Goal: Information Seeking & Learning: Understand process/instructions

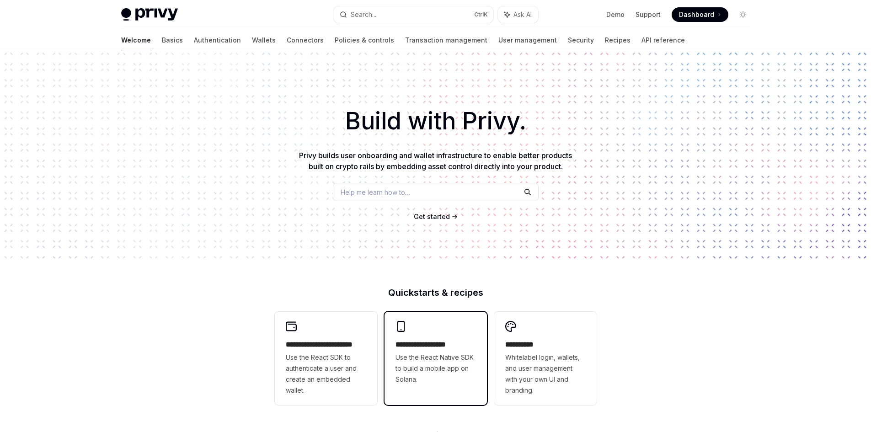
click at [469, 351] on div "**********" at bounding box center [435, 362] width 80 height 46
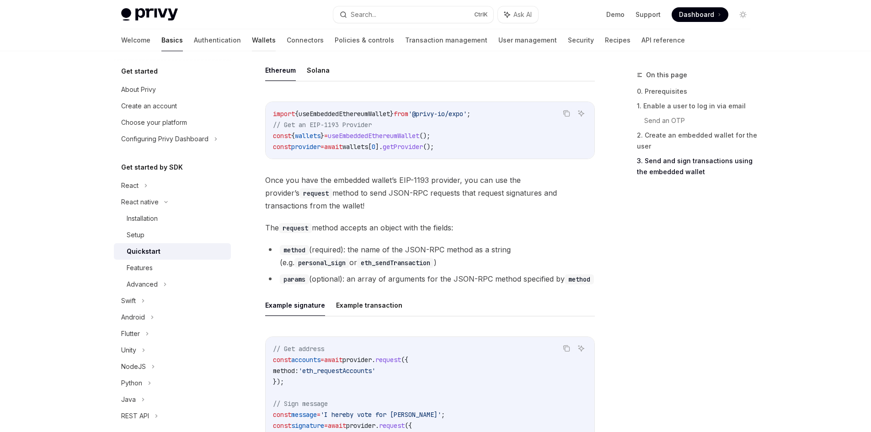
click at [252, 41] on link "Wallets" at bounding box center [264, 40] width 24 height 22
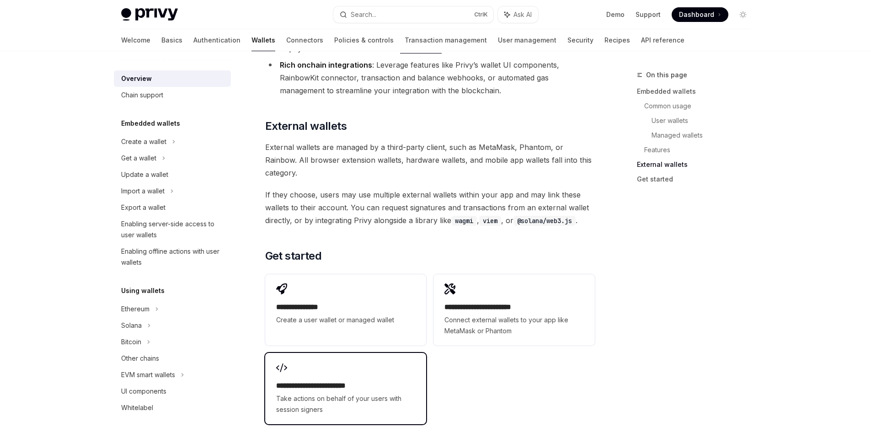
scroll to position [1326, 0]
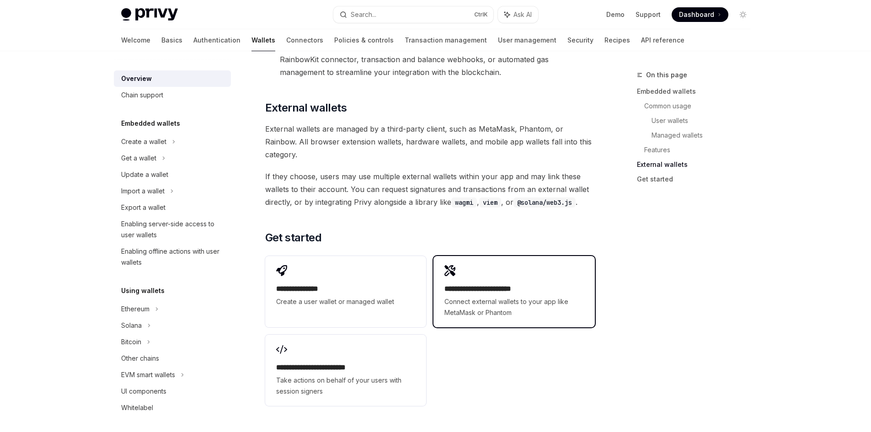
click at [529, 296] on span "Connect external wallets to your app like MetaMask or Phantom" at bounding box center [513, 307] width 139 height 22
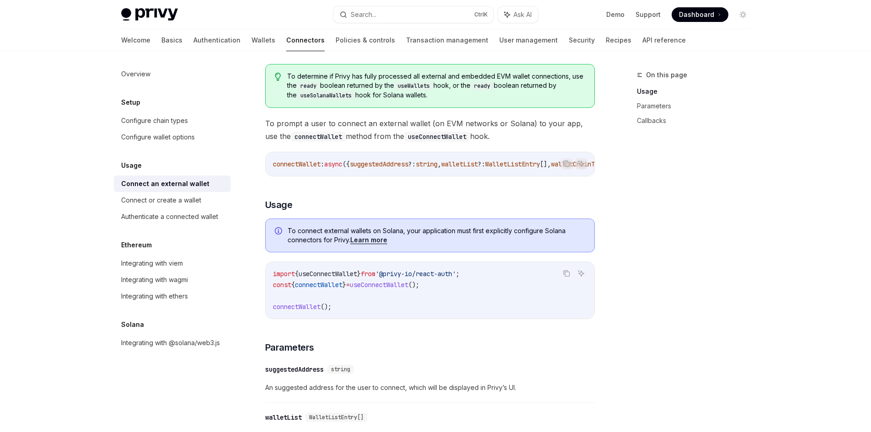
click at [378, 244] on link "Learn more" at bounding box center [368, 240] width 37 height 8
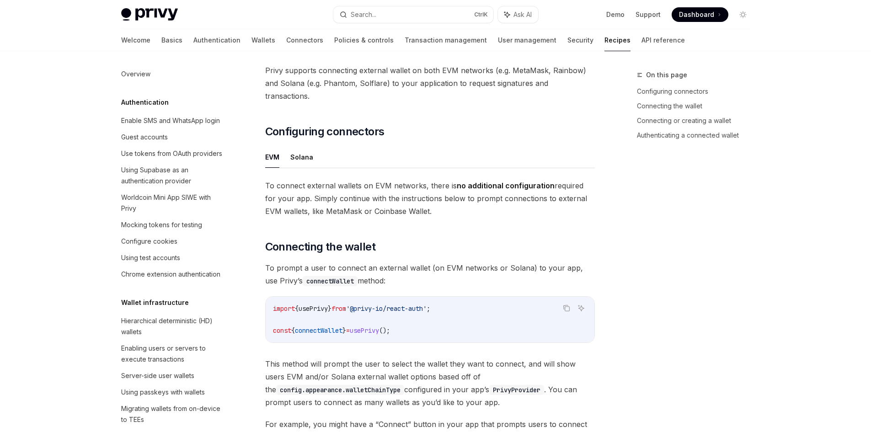
scroll to position [1377, 0]
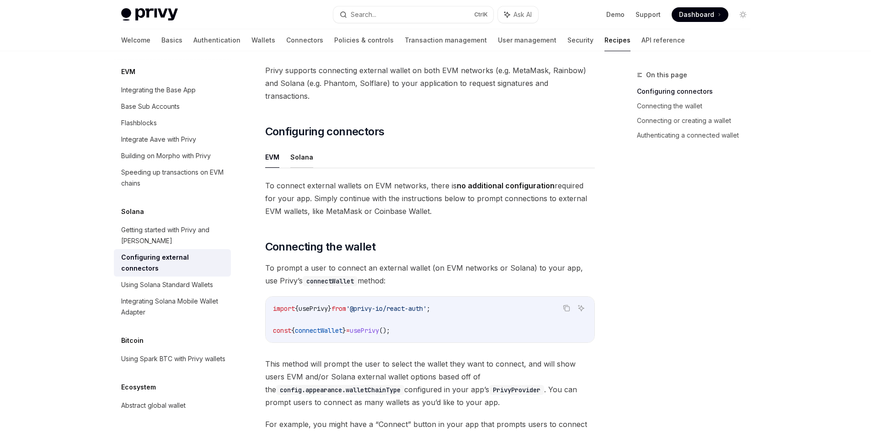
click at [310, 146] on button "Solana" at bounding box center [301, 156] width 23 height 21
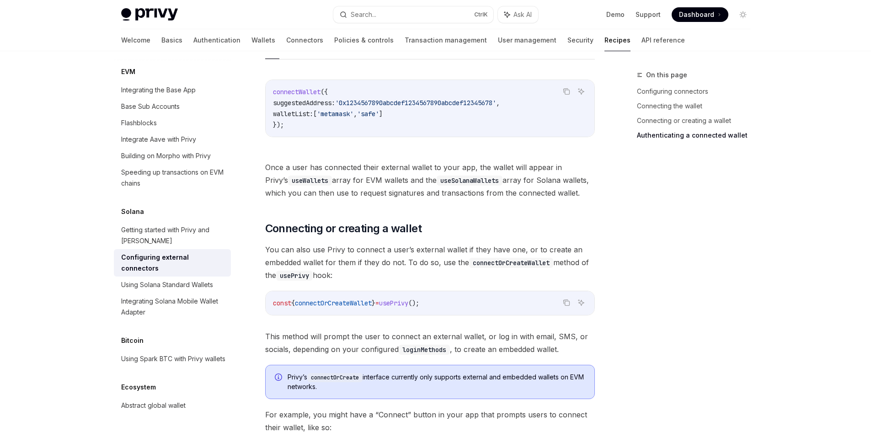
scroll to position [1286, 0]
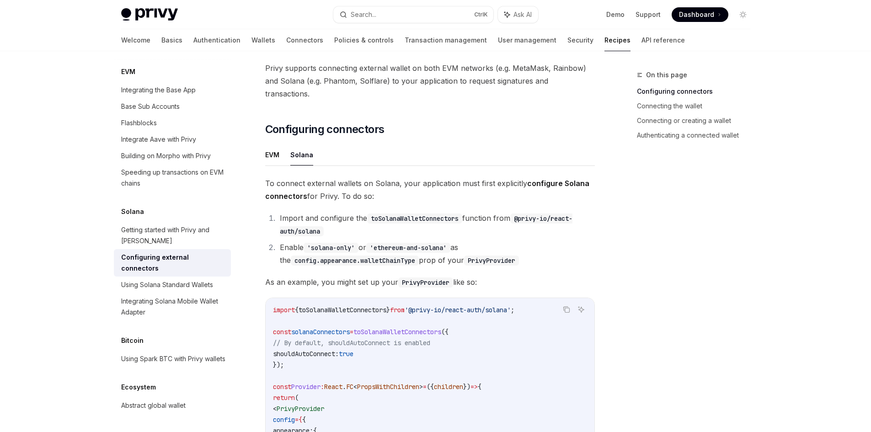
scroll to position [51, 0]
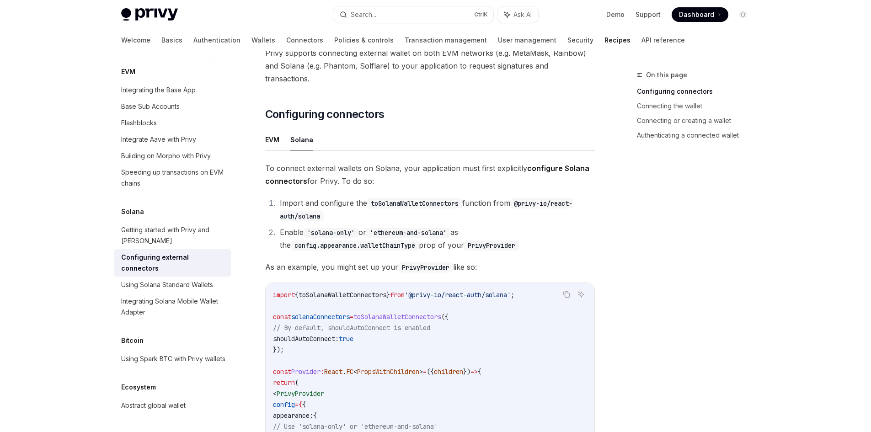
scroll to position [51, 0]
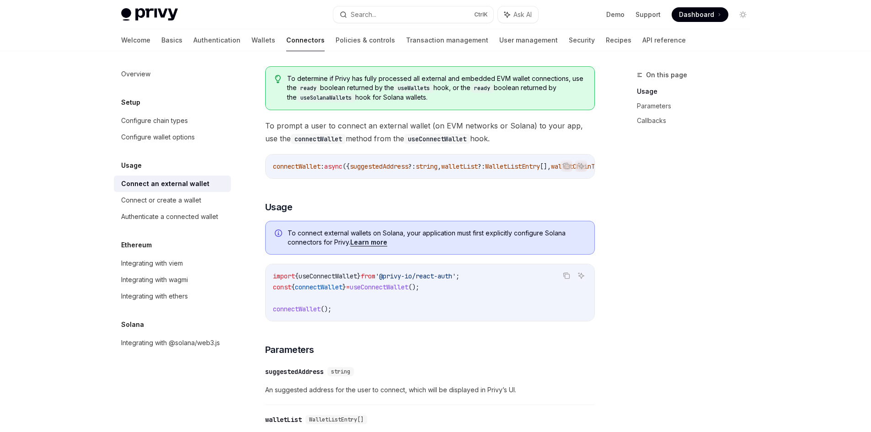
scroll to position [91, 0]
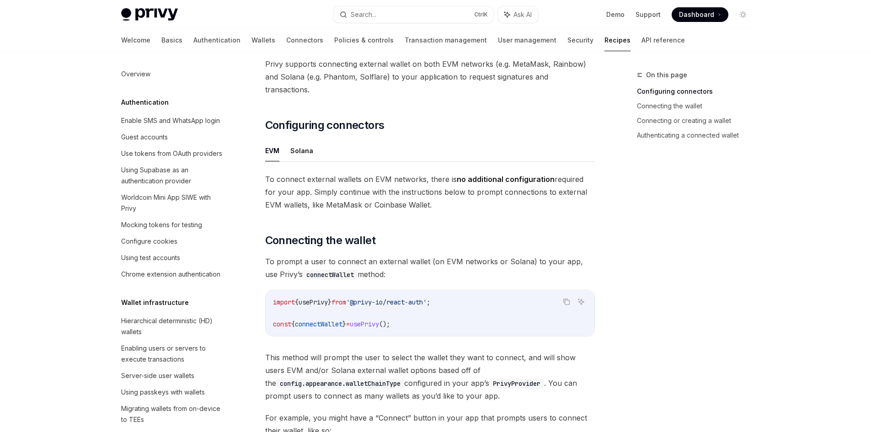
scroll to position [1377, 0]
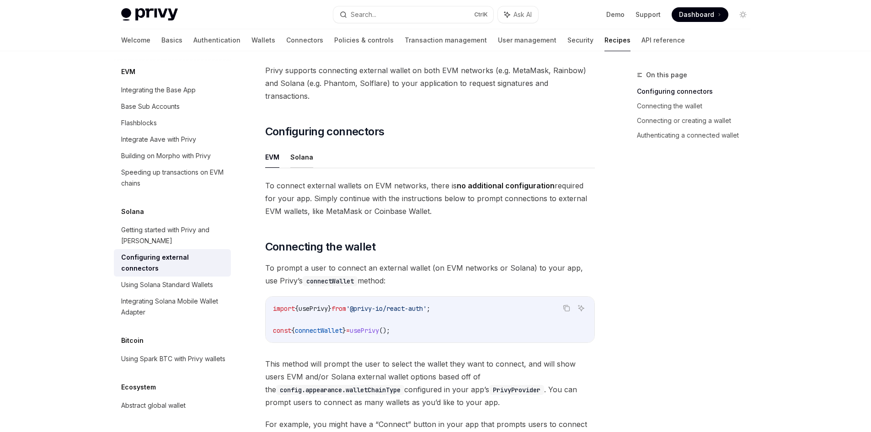
click at [310, 147] on button "Solana" at bounding box center [301, 156] width 23 height 21
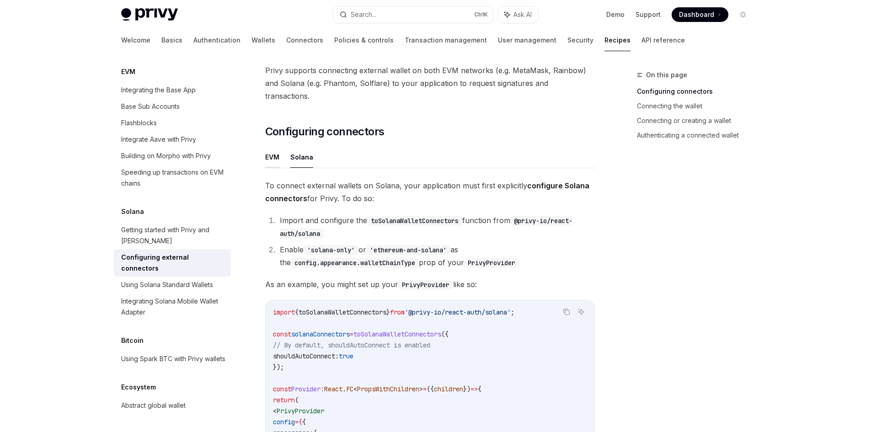
click at [274, 147] on button "EVM" at bounding box center [272, 156] width 14 height 21
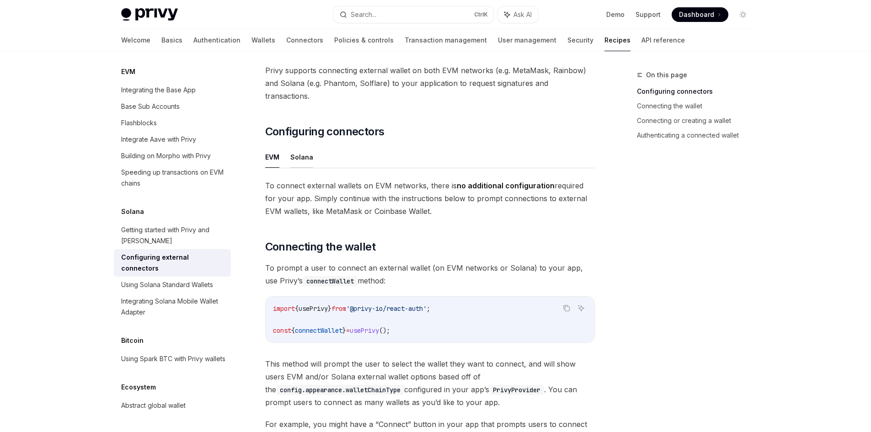
click at [310, 146] on button "Solana" at bounding box center [301, 156] width 23 height 21
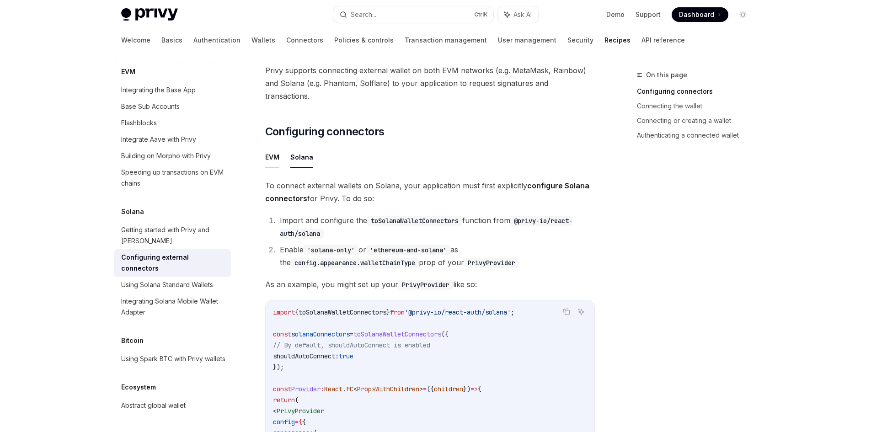
click at [278, 147] on button "EVM" at bounding box center [272, 156] width 14 height 21
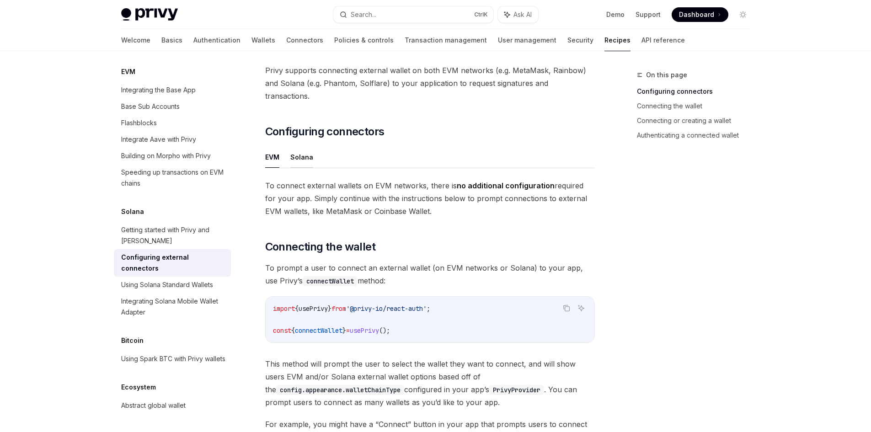
click at [304, 146] on button "Solana" at bounding box center [301, 156] width 23 height 21
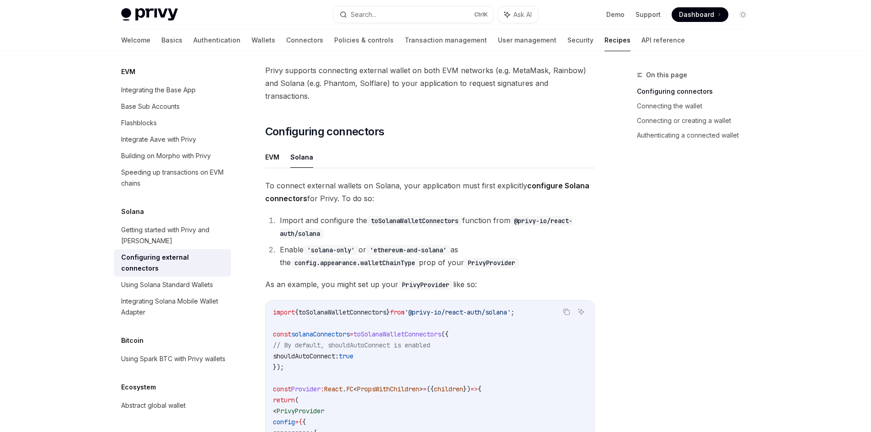
click at [284, 146] on ul "EVM Solana" at bounding box center [430, 157] width 330 height 22
drag, startPoint x: 288, startPoint y: 144, endPoint x: 279, endPoint y: 145, distance: 8.8
click at [283, 146] on ul "EVM Solana" at bounding box center [430, 157] width 330 height 22
click at [279, 146] on button "EVM" at bounding box center [272, 156] width 14 height 21
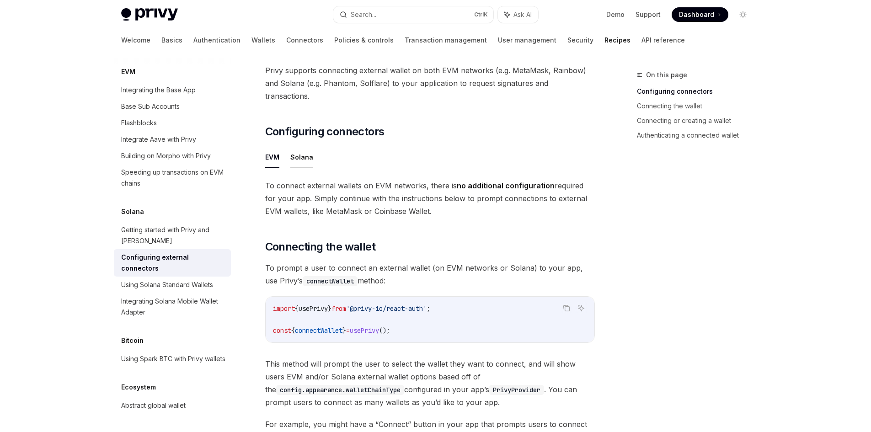
click at [308, 146] on button "Solana" at bounding box center [301, 156] width 23 height 21
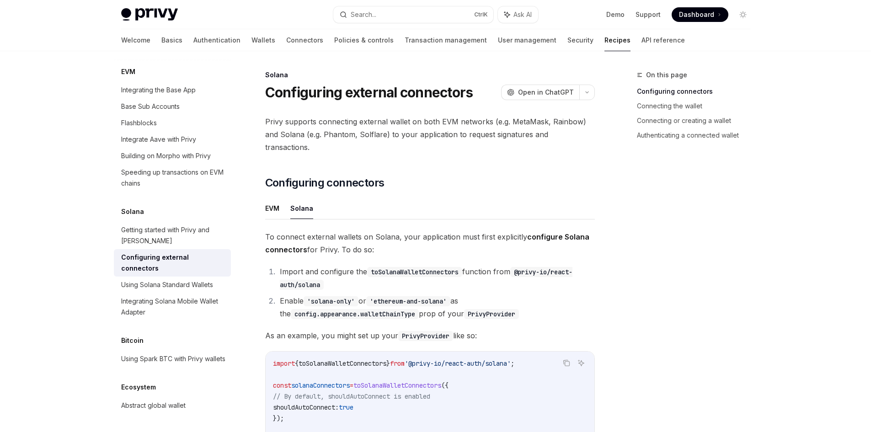
click at [302, 198] on button "Solana" at bounding box center [301, 208] width 23 height 21
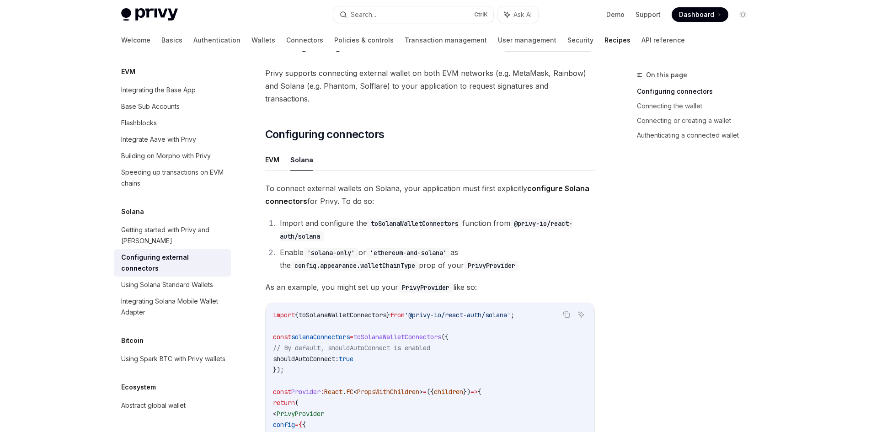
scroll to position [51, 0]
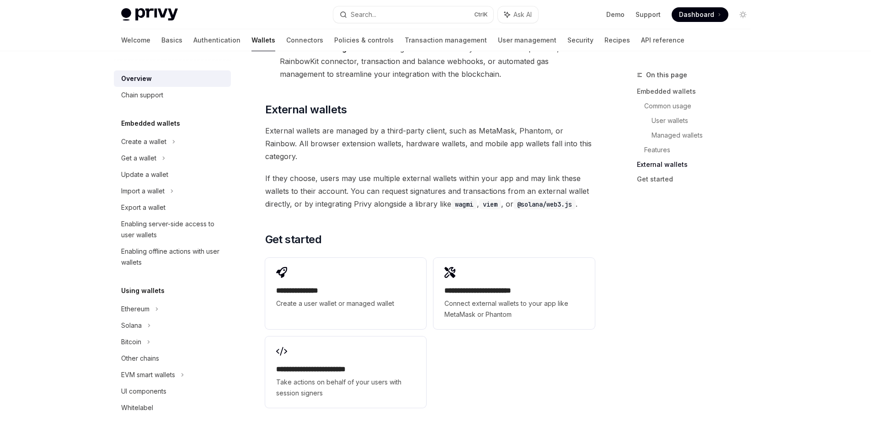
scroll to position [1326, 0]
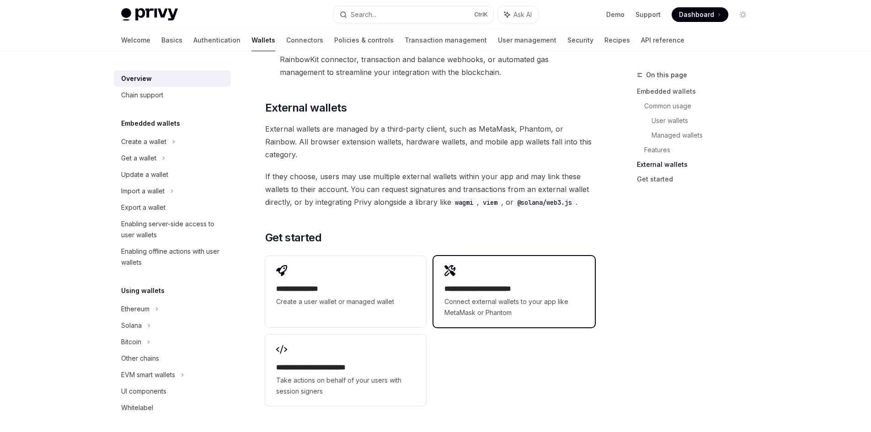
click at [507, 283] on h2 "**********" at bounding box center [513, 288] width 139 height 11
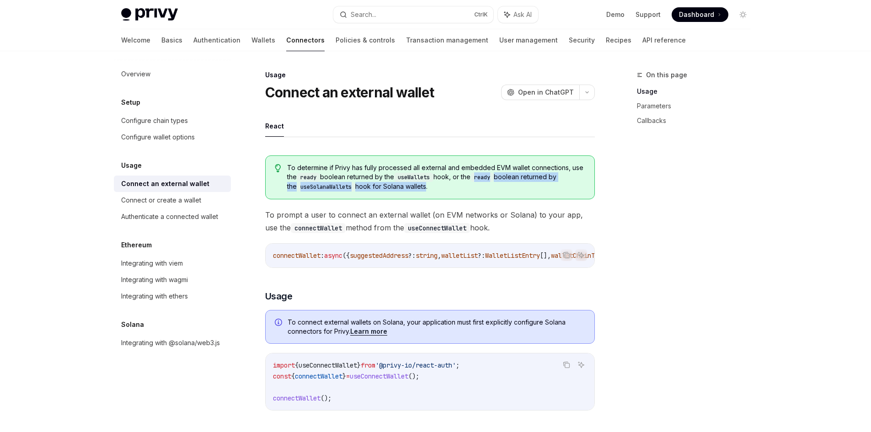
drag, startPoint x: 416, startPoint y: 186, endPoint x: 481, endPoint y: 177, distance: 65.6
click at [481, 177] on span "To determine if Privy has fully processed all external and embedded EVM wallet …" at bounding box center [436, 177] width 298 height 28
copy span "ready boolean returned by the useSolanaWallets hook for Solana wallet"
click at [378, 333] on link "Learn more" at bounding box center [368, 331] width 37 height 8
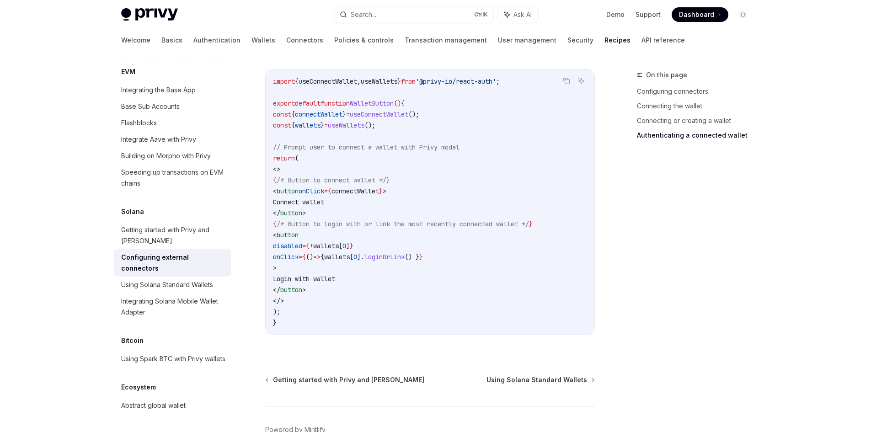
scroll to position [1719, 0]
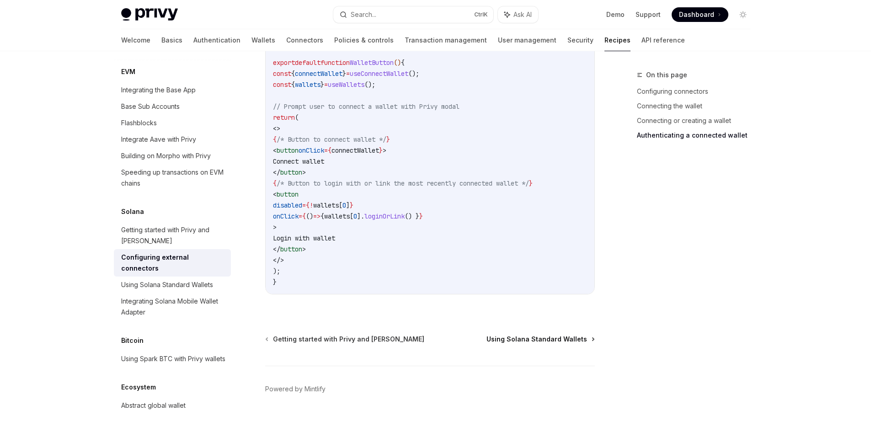
click at [583, 335] on span "Using Solana Standard Wallets" at bounding box center [536, 339] width 101 height 9
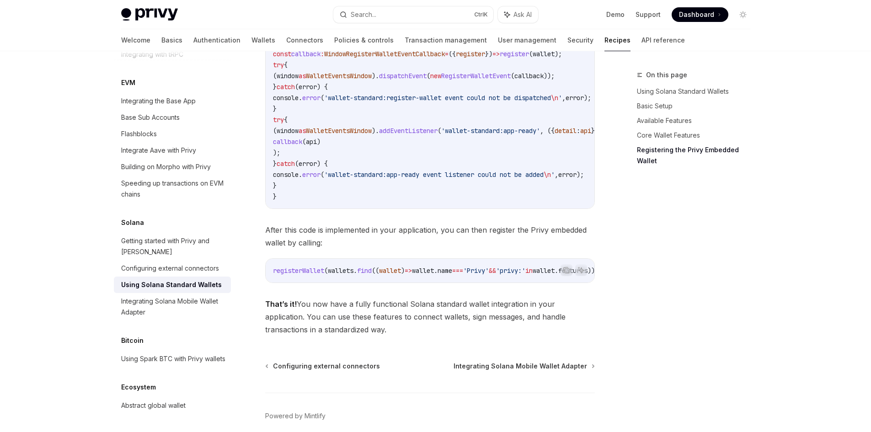
scroll to position [1572, 0]
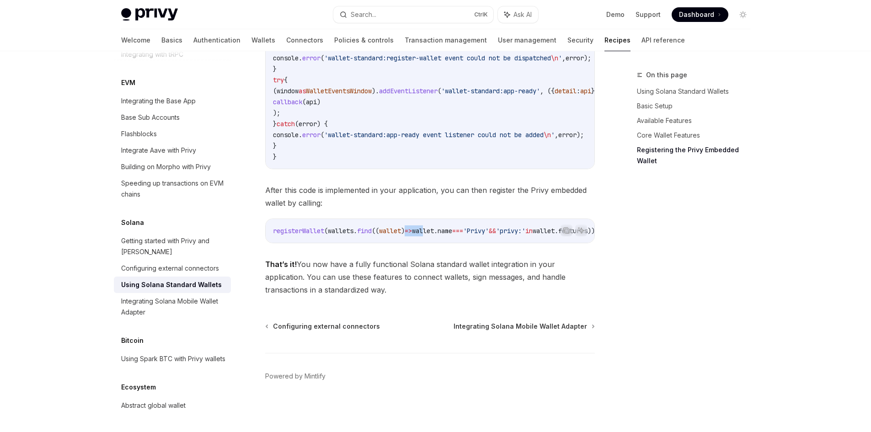
drag, startPoint x: 416, startPoint y: 239, endPoint x: 435, endPoint y: 240, distance: 19.3
click at [435, 240] on div "registerWallet ( wallets . find (( wallet ) => wallet . name === 'Privy' && 'pr…" at bounding box center [430, 231] width 329 height 24
drag, startPoint x: 419, startPoint y: 245, endPoint x: 447, endPoint y: 245, distance: 27.9
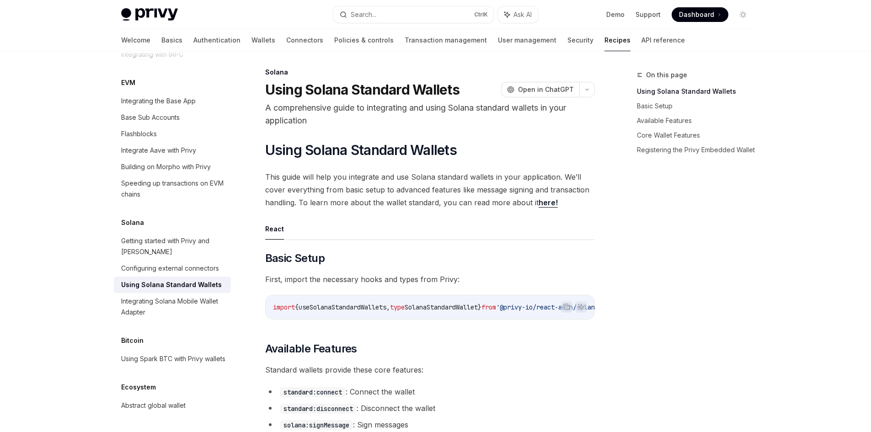
scroll to position [137, 0]
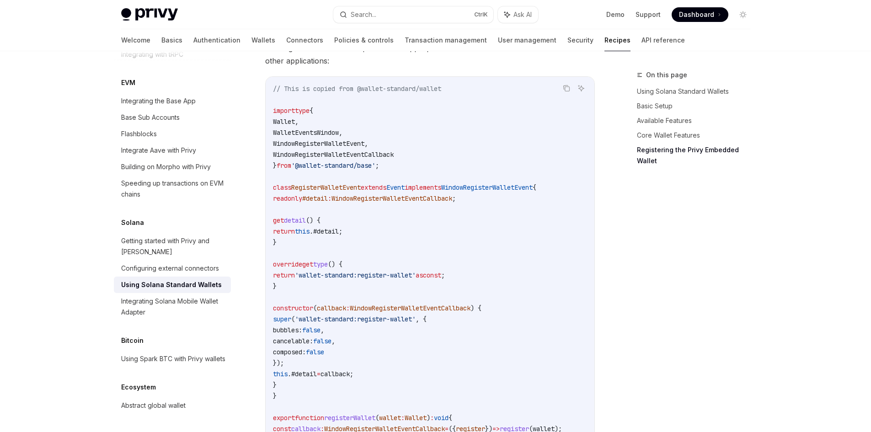
click at [676, 148] on link "Registering the Privy Embedded Wallet" at bounding box center [697, 156] width 121 height 26
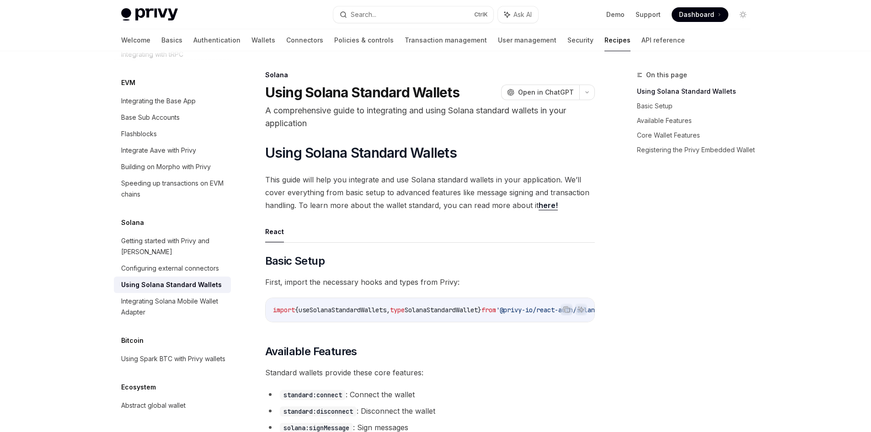
click at [159, 2] on div "Privy Docs home page Search... Ctrl K Ask AI Demo Support Dashboard Dashboard S…" at bounding box center [435, 14] width 629 height 29
click at [157, 6] on div "Privy Docs home page Search... Ctrl K Ask AI Demo Support Dashboard Dashboard S…" at bounding box center [435, 14] width 629 height 29
click at [155, 17] on img at bounding box center [149, 14] width 57 height 13
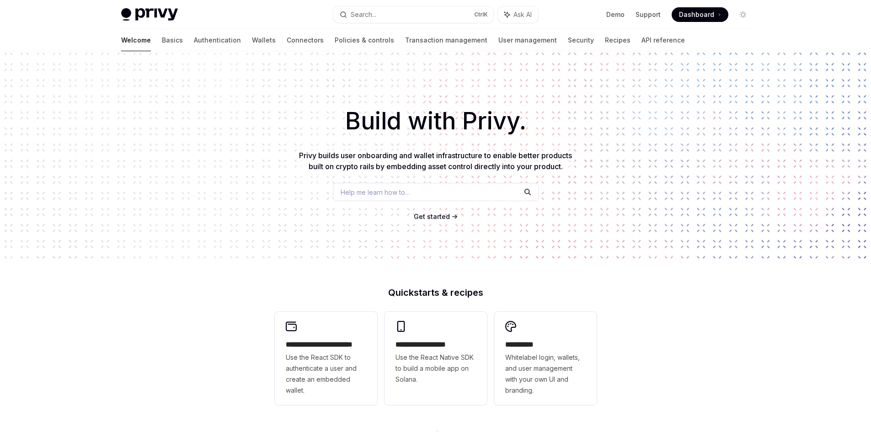
click at [141, 16] on img at bounding box center [149, 14] width 57 height 13
type textarea "*"
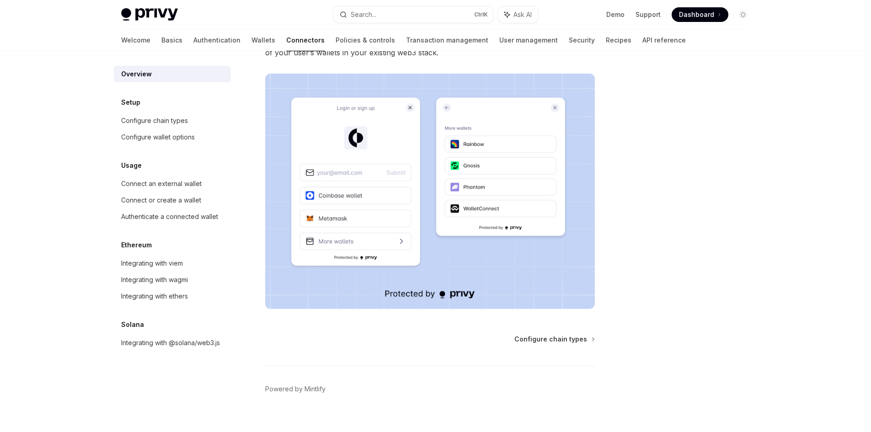
scroll to position [154, 0]
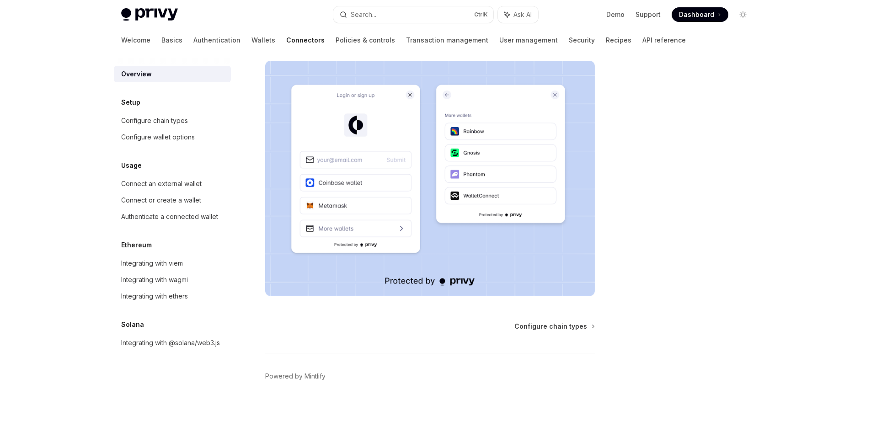
click at [493, 188] on img at bounding box center [430, 178] width 330 height 235
click at [573, 326] on span "Configure chain types" at bounding box center [550, 326] width 73 height 9
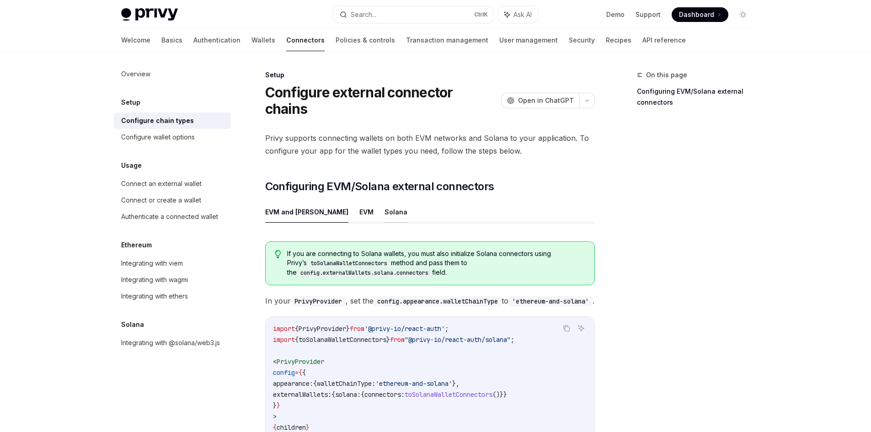
click at [384, 201] on button "Solana" at bounding box center [395, 211] width 23 height 21
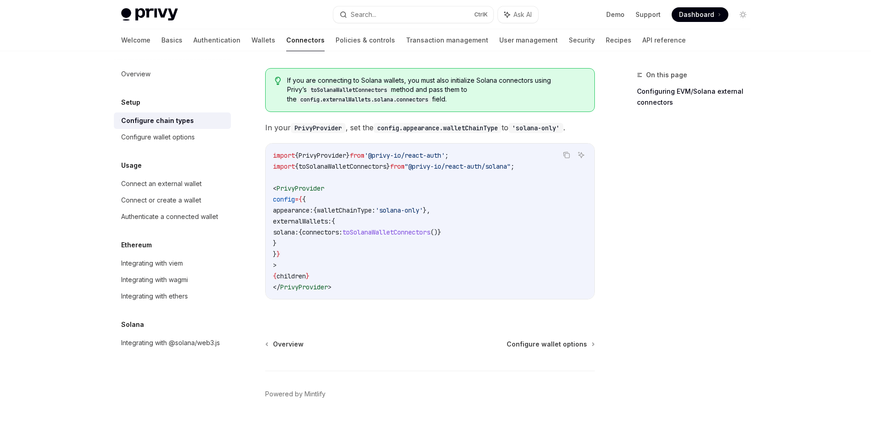
scroll to position [175, 0]
click at [570, 338] on div "Overview Configure wallet options Powered by Mintlify" at bounding box center [430, 393] width 330 height 110
click at [569, 338] on div "Overview Configure wallet options Powered by Mintlify" at bounding box center [430, 393] width 330 height 110
click at [569, 338] on span "Configure wallet options" at bounding box center [547, 342] width 80 height 9
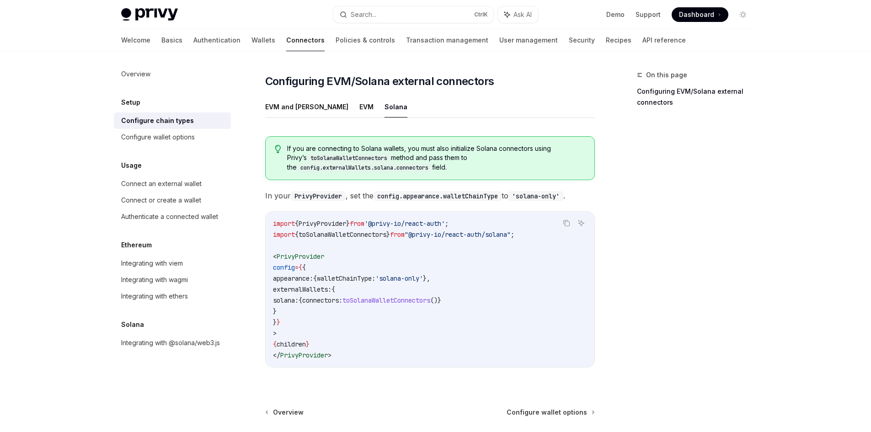
scroll to position [175, 0]
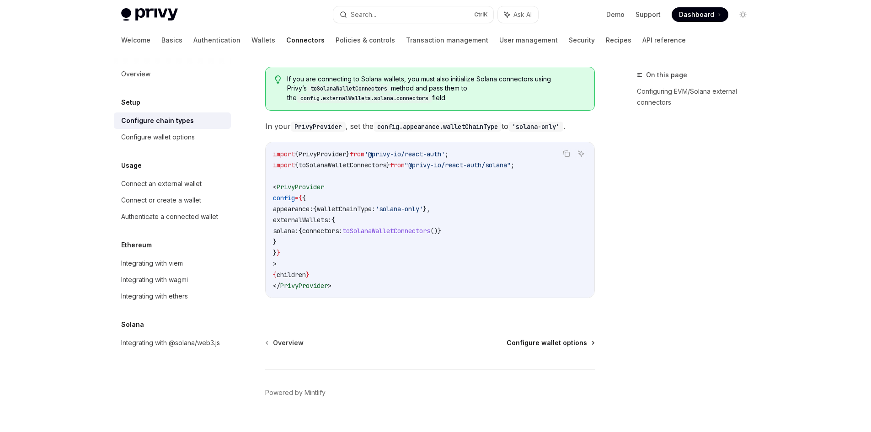
click at [556, 338] on span "Configure wallet options" at bounding box center [547, 342] width 80 height 9
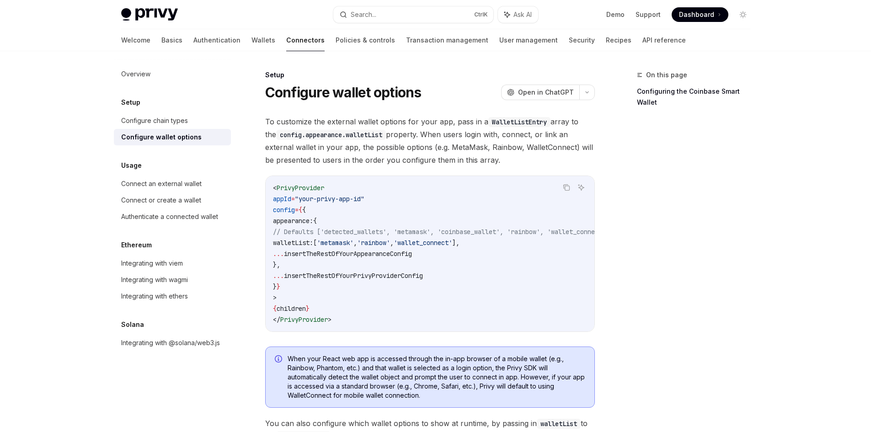
type textarea "*"
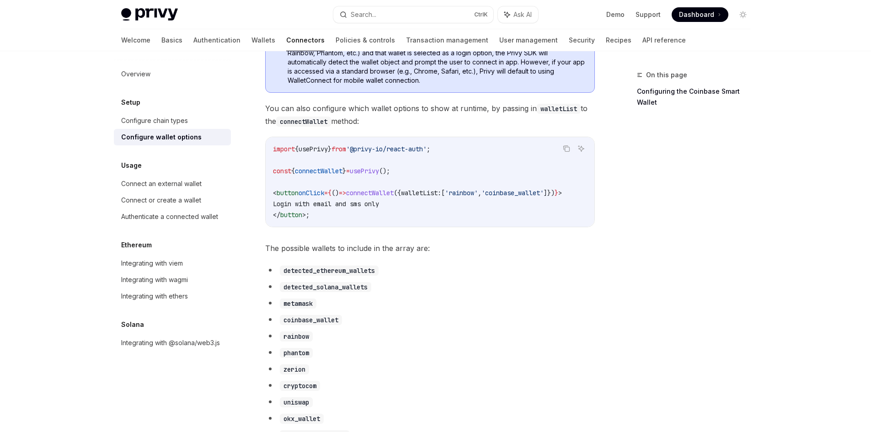
scroll to position [320, 0]
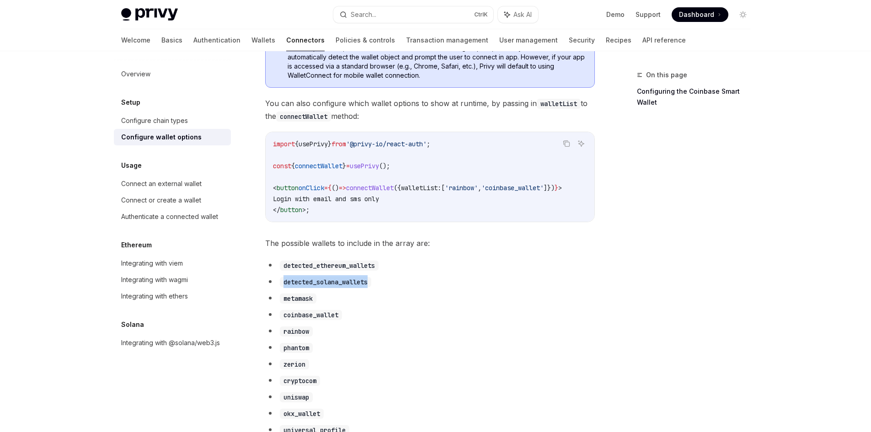
drag, startPoint x: 384, startPoint y: 284, endPoint x: 279, endPoint y: 291, distance: 105.4
click at [279, 288] on li "detected_solana_wallets" at bounding box center [430, 281] width 330 height 13
copy code "detected_solana_wallets"
